Goal: Task Accomplishment & Management: Complete application form

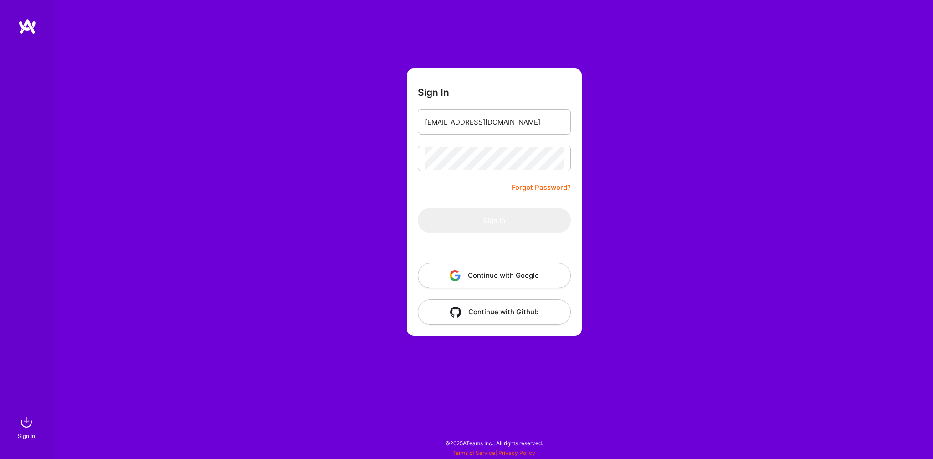
type input "[EMAIL_ADDRESS][DOMAIN_NAME]"
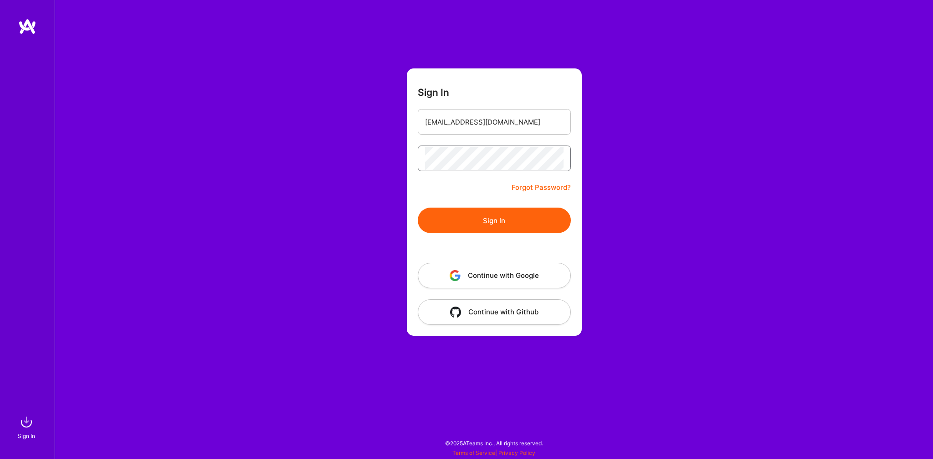
click at [418, 207] on button "Sign In" at bounding box center [494, 220] width 153 height 26
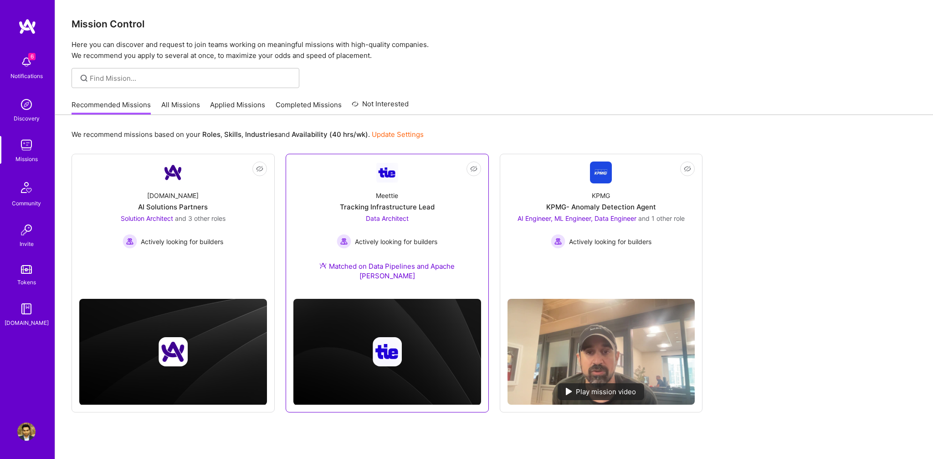
click at [444, 223] on div "Meettie Tracking Infrastructure Lead Data Architect Actively looking for builde…" at bounding box center [388, 237] width 188 height 108
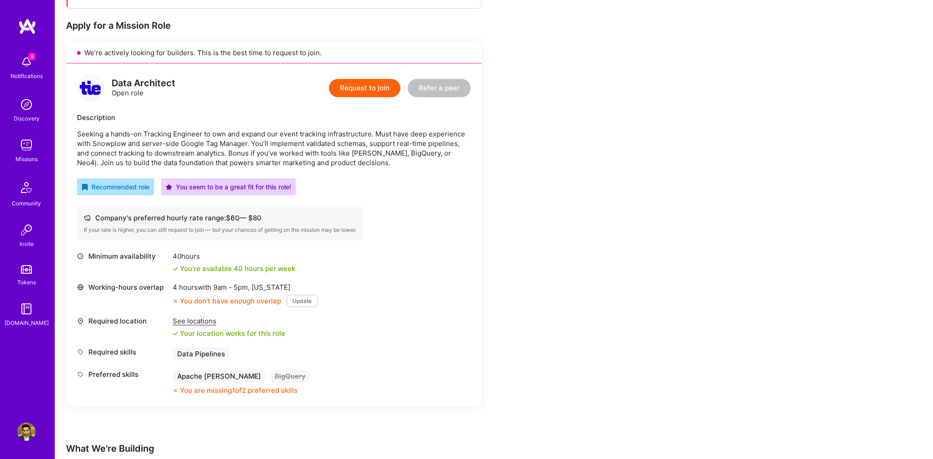
scroll to position [174, 0]
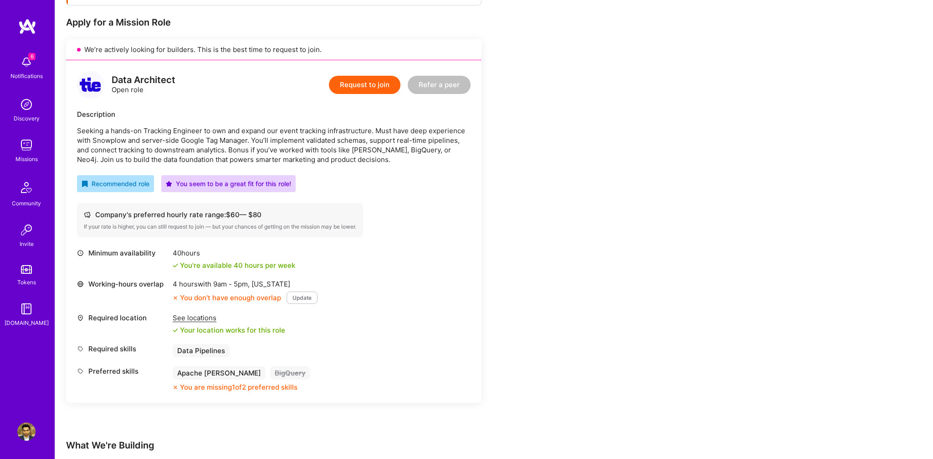
click at [371, 82] on button "Request to join" at bounding box center [365, 85] width 72 height 18
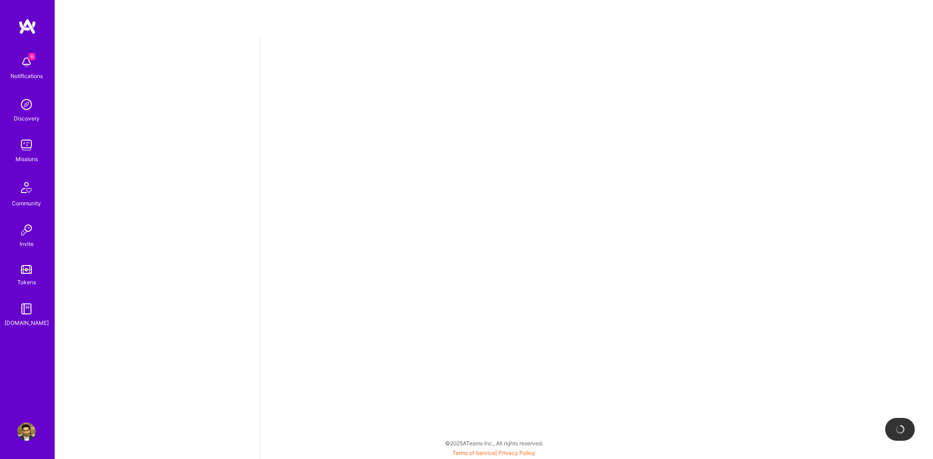
select select "US"
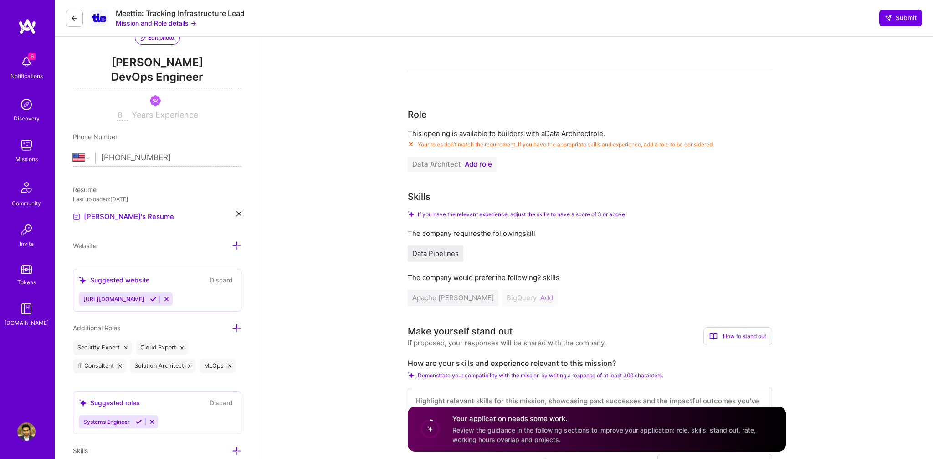
scroll to position [104, 0]
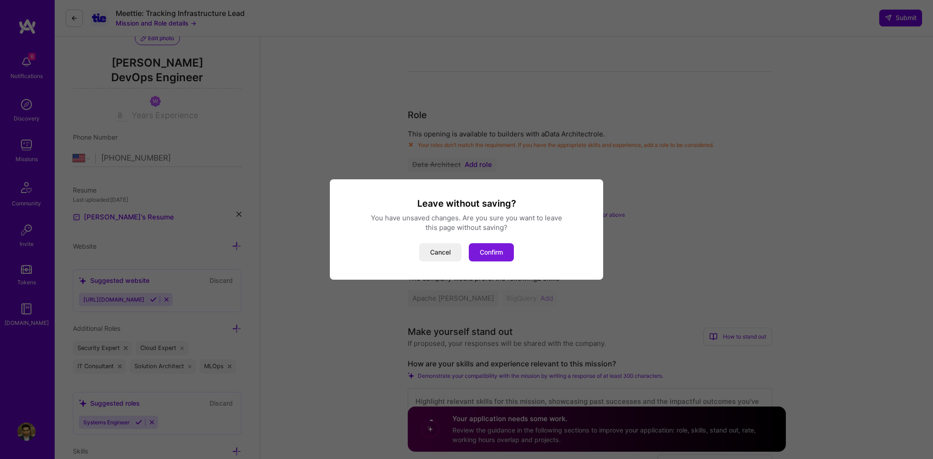
click at [492, 250] on button "Confirm" at bounding box center [491, 252] width 45 height 18
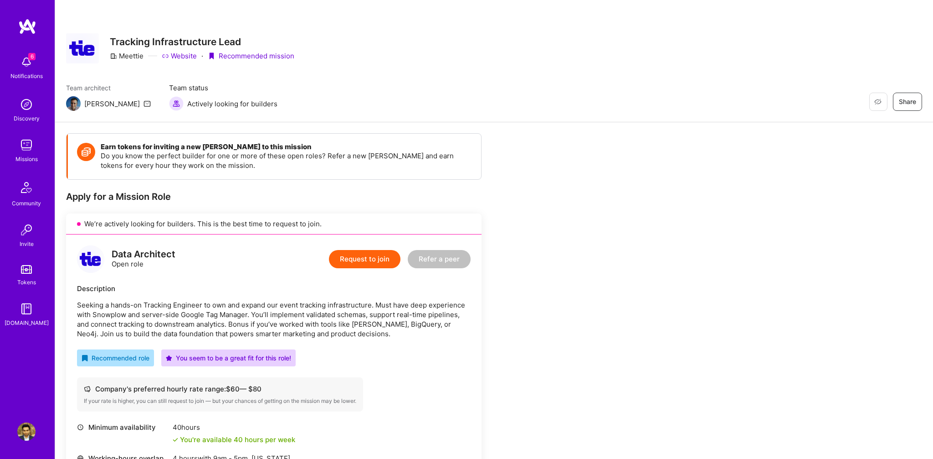
click at [20, 146] on img at bounding box center [26, 145] width 18 height 18
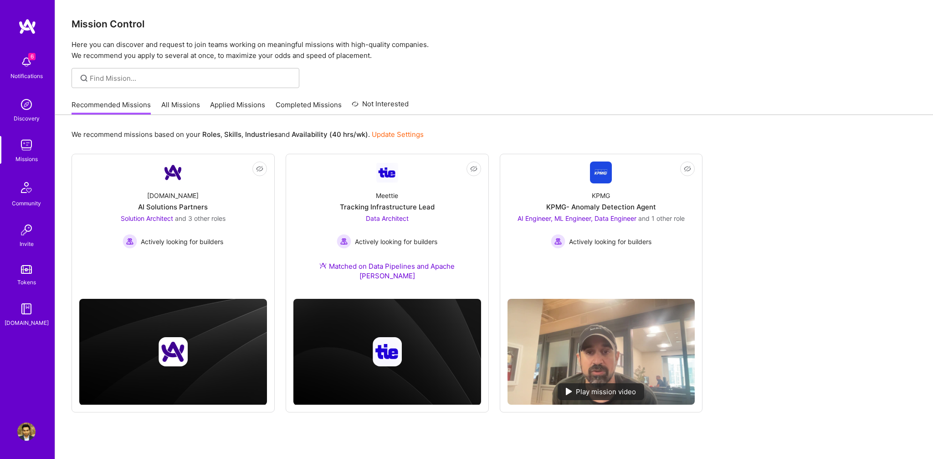
scroll to position [0, 0]
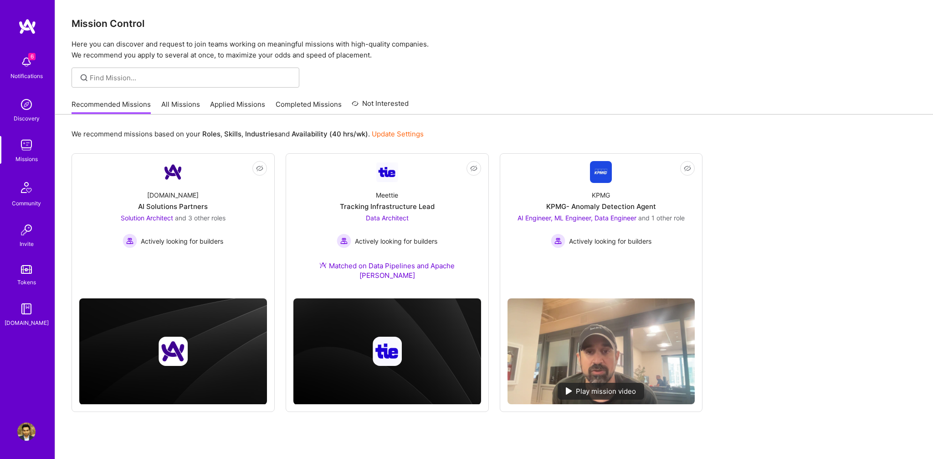
click at [189, 103] on link "All Missions" at bounding box center [180, 106] width 39 height 15
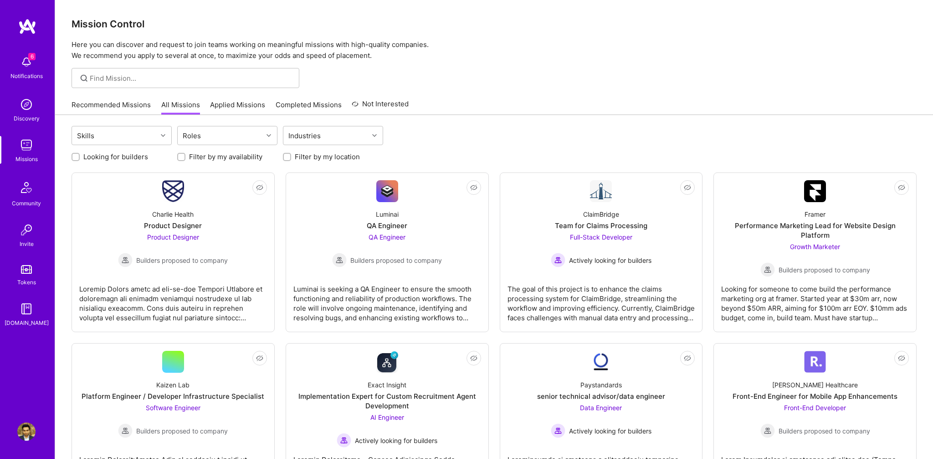
click at [232, 107] on link "Applied Missions" at bounding box center [237, 107] width 55 height 15
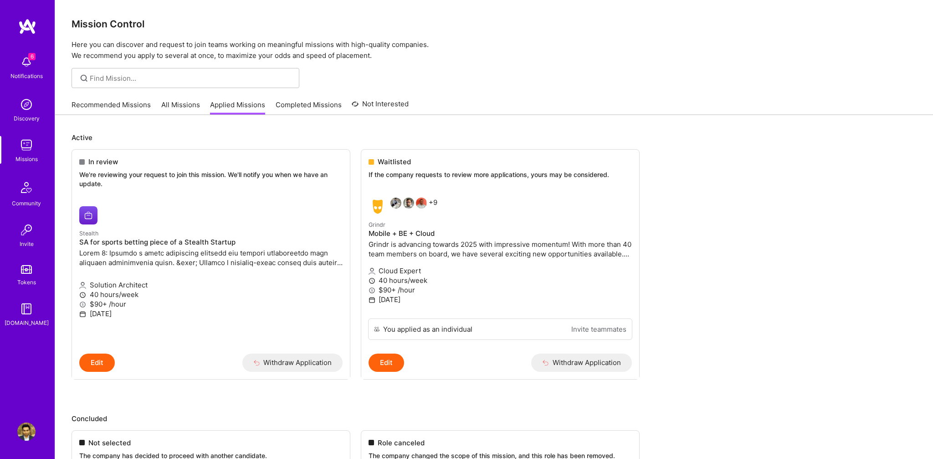
click at [173, 108] on link "All Missions" at bounding box center [180, 107] width 39 height 15
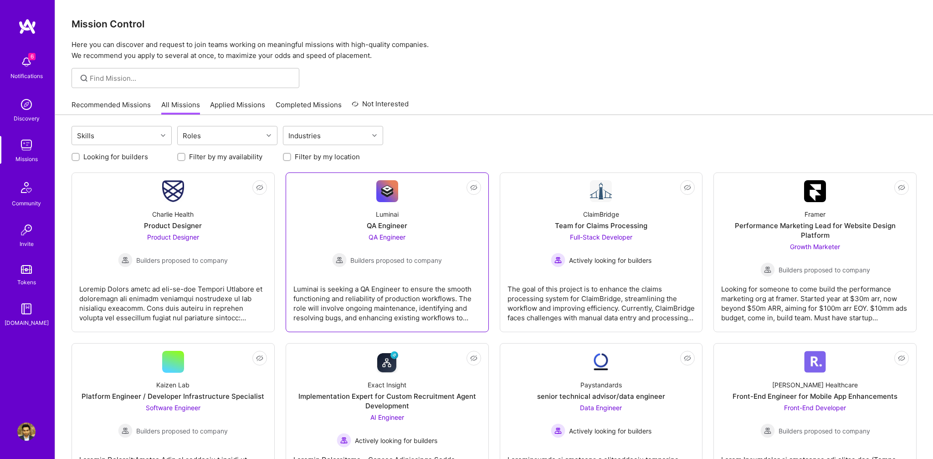
click at [408, 214] on div "Luminai QA Engineer QA Engineer Builders proposed to company" at bounding box center [388, 234] width 188 height 65
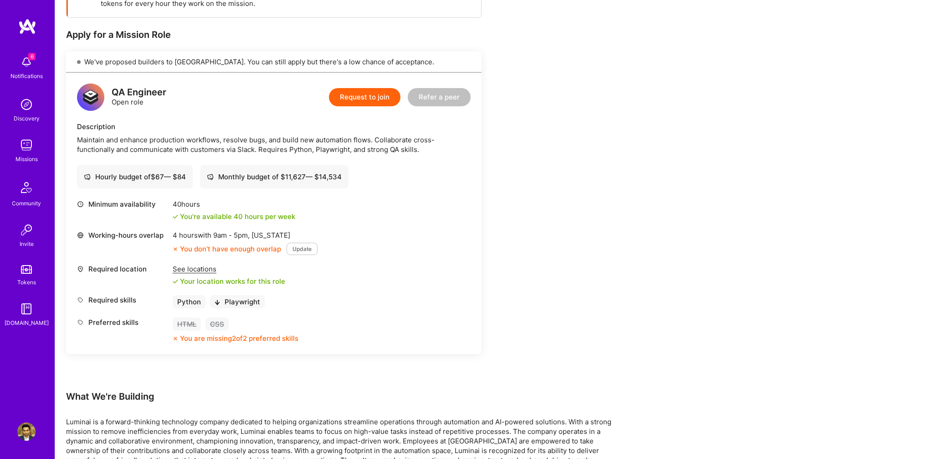
scroll to position [165, 0]
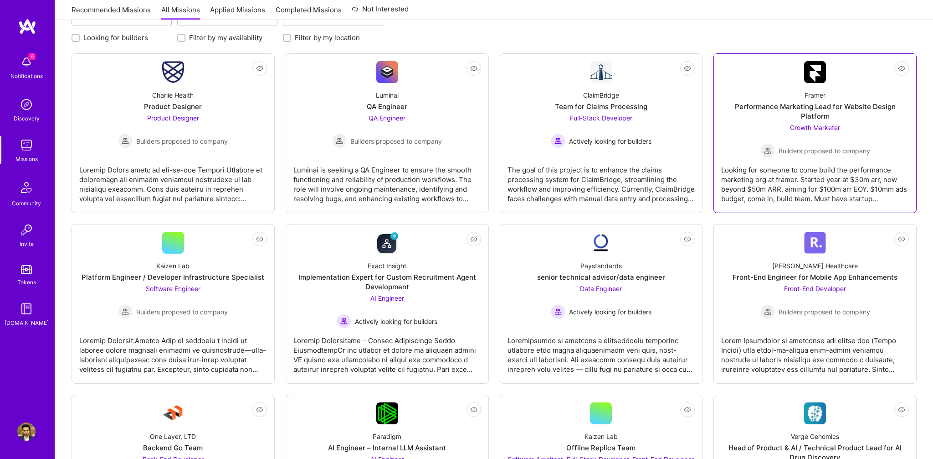
scroll to position [121, 0]
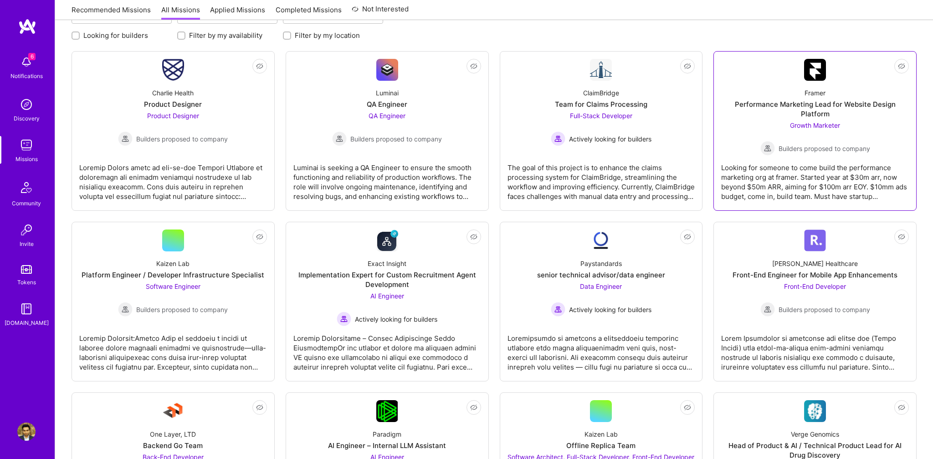
click at [732, 126] on div "Framer Performance Marketing Lead for Website Design Platform Growth Marketer B…" at bounding box center [815, 118] width 188 height 75
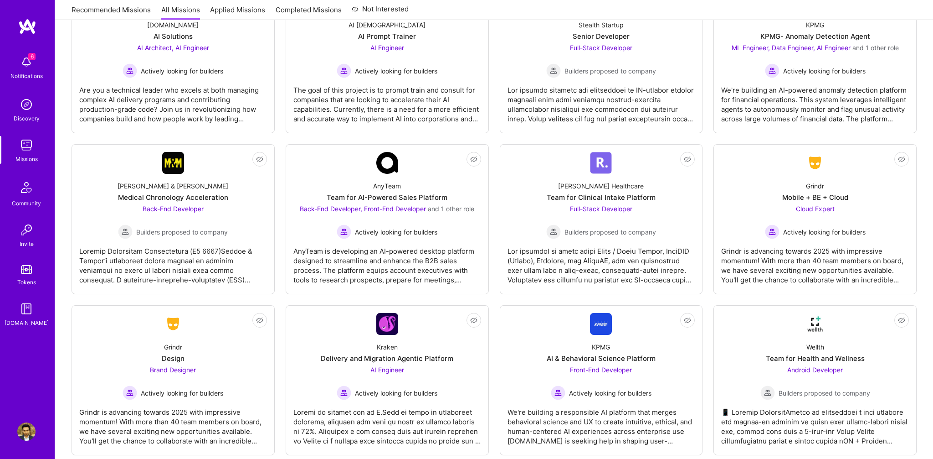
scroll to position [1780, 0]
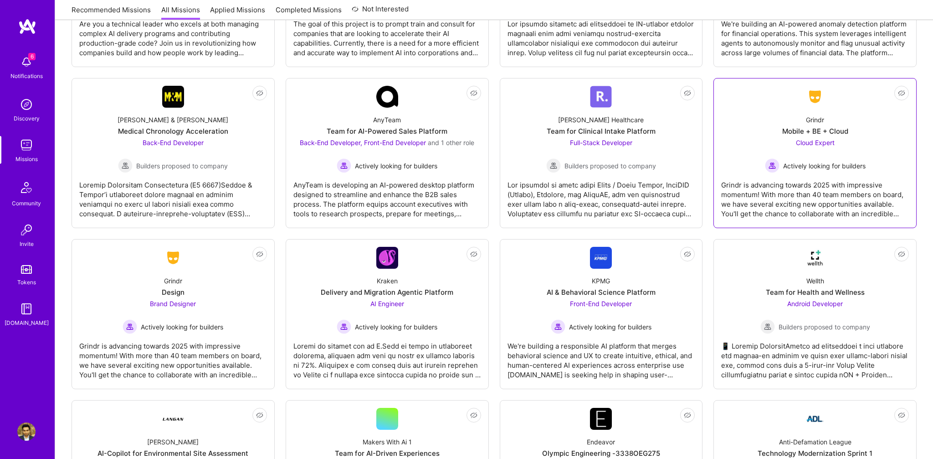
click at [876, 153] on div "Grindr Mobile + BE + Cloud Cloud Expert Actively looking for builders" at bounding box center [815, 140] width 188 height 65
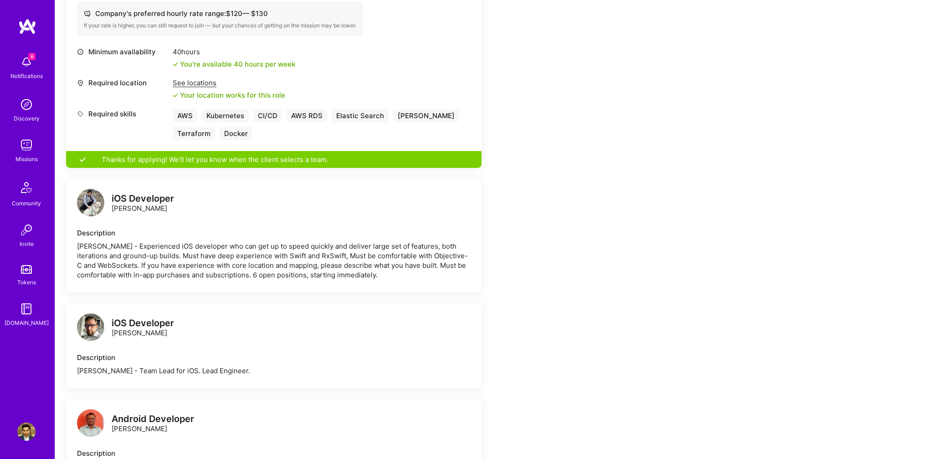
scroll to position [375, 0]
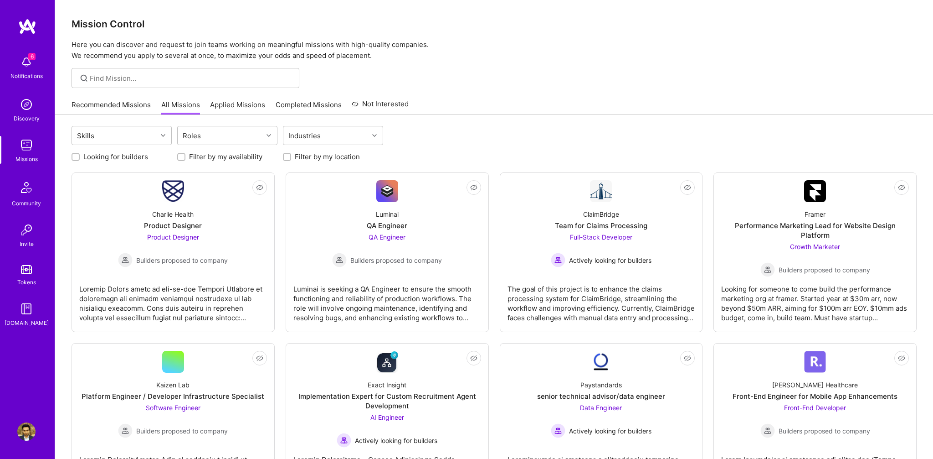
click at [131, 103] on link "Recommended Missions" at bounding box center [111, 107] width 79 height 15
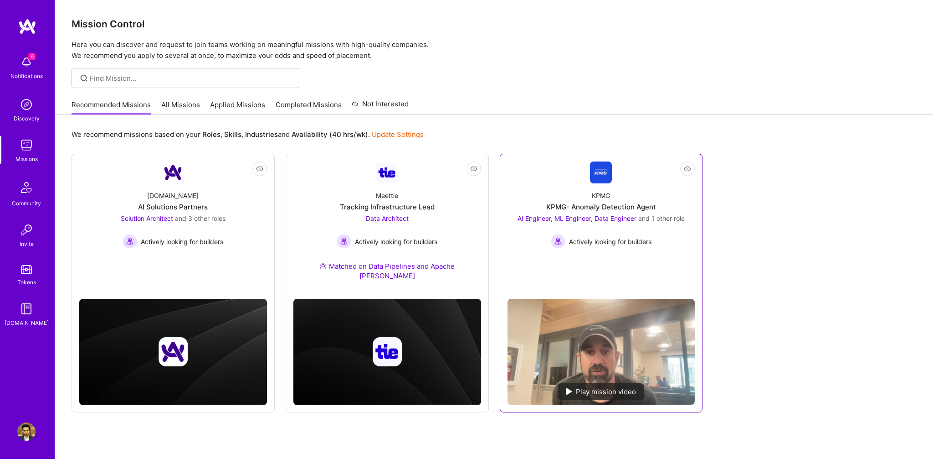
click at [542, 271] on link "Not Interested KPMG KPMG- Anomaly Detection Agent AI Engineer, ML Engineer, Dat…" at bounding box center [602, 226] width 188 height 130
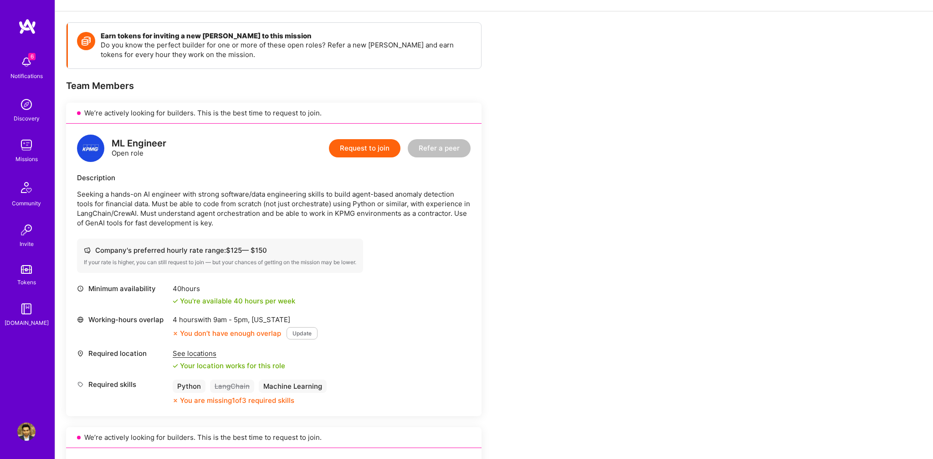
scroll to position [109, 0]
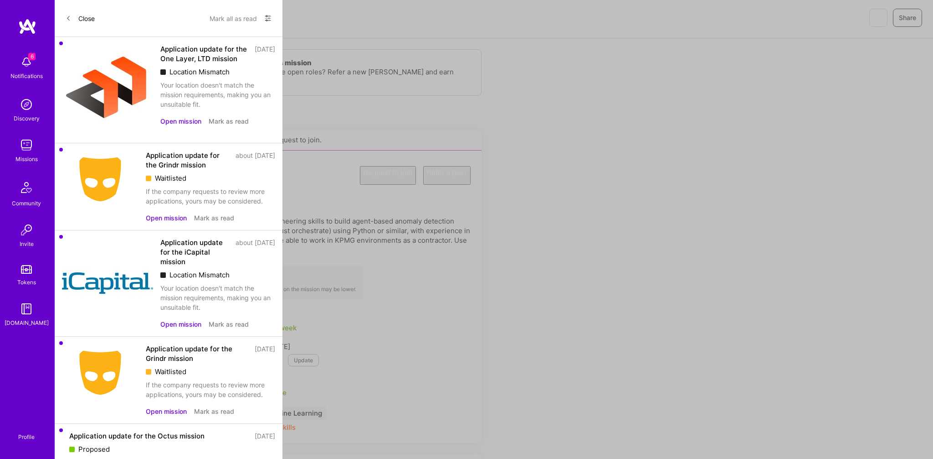
scroll to position [0, 0]
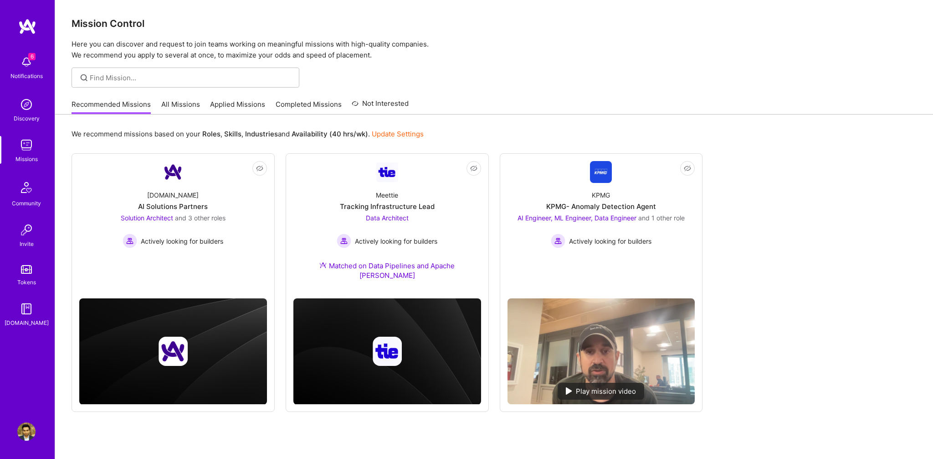
click at [29, 60] on img at bounding box center [26, 62] width 18 height 18
click at [21, 157] on div "Missions" at bounding box center [26, 159] width 22 height 10
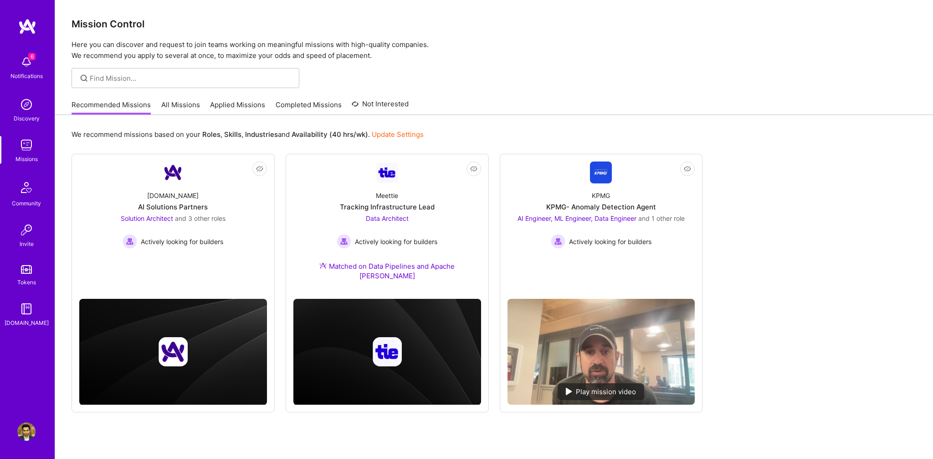
click at [27, 59] on img at bounding box center [26, 62] width 18 height 18
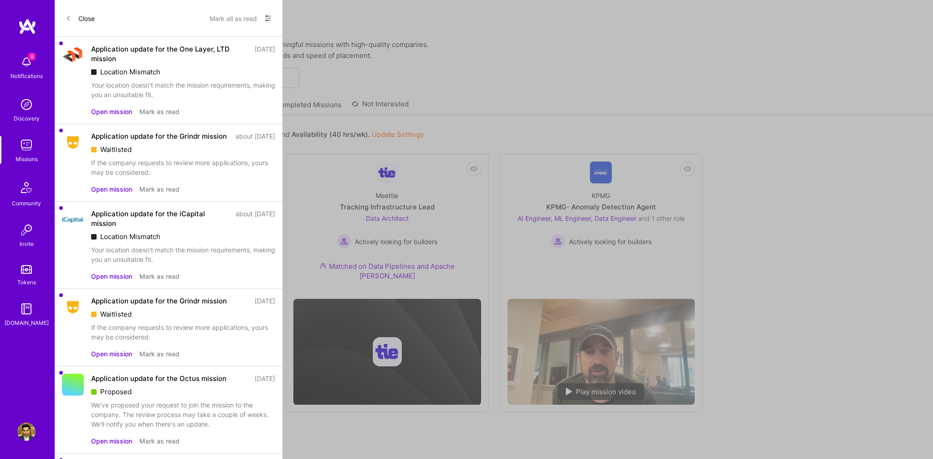
click at [117, 109] on button "Open mission" at bounding box center [111, 112] width 41 height 10
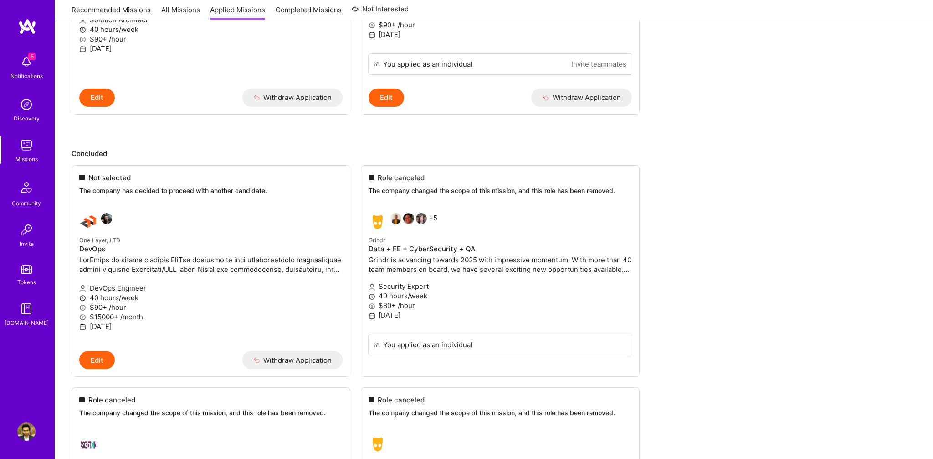
scroll to position [266, 0]
click at [149, 241] on p "One Layer, LTD" at bounding box center [210, 239] width 263 height 10
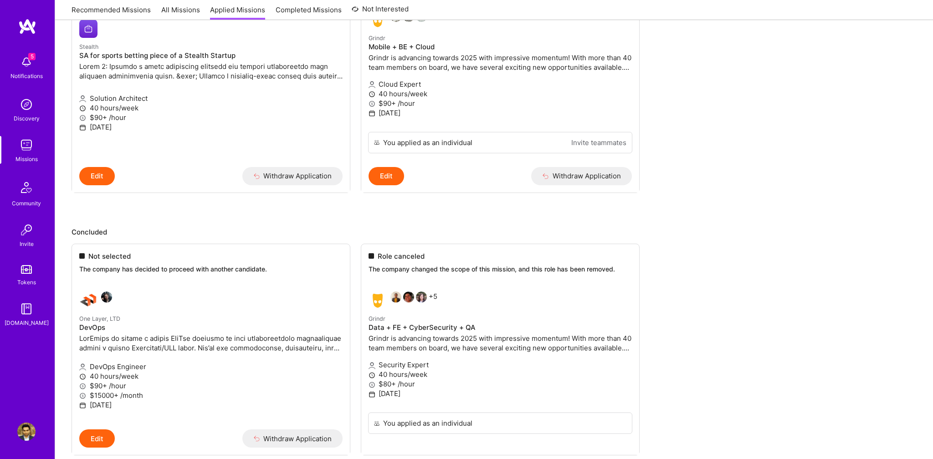
scroll to position [253, 0]
